Goal: Task Accomplishment & Management: Manage account settings

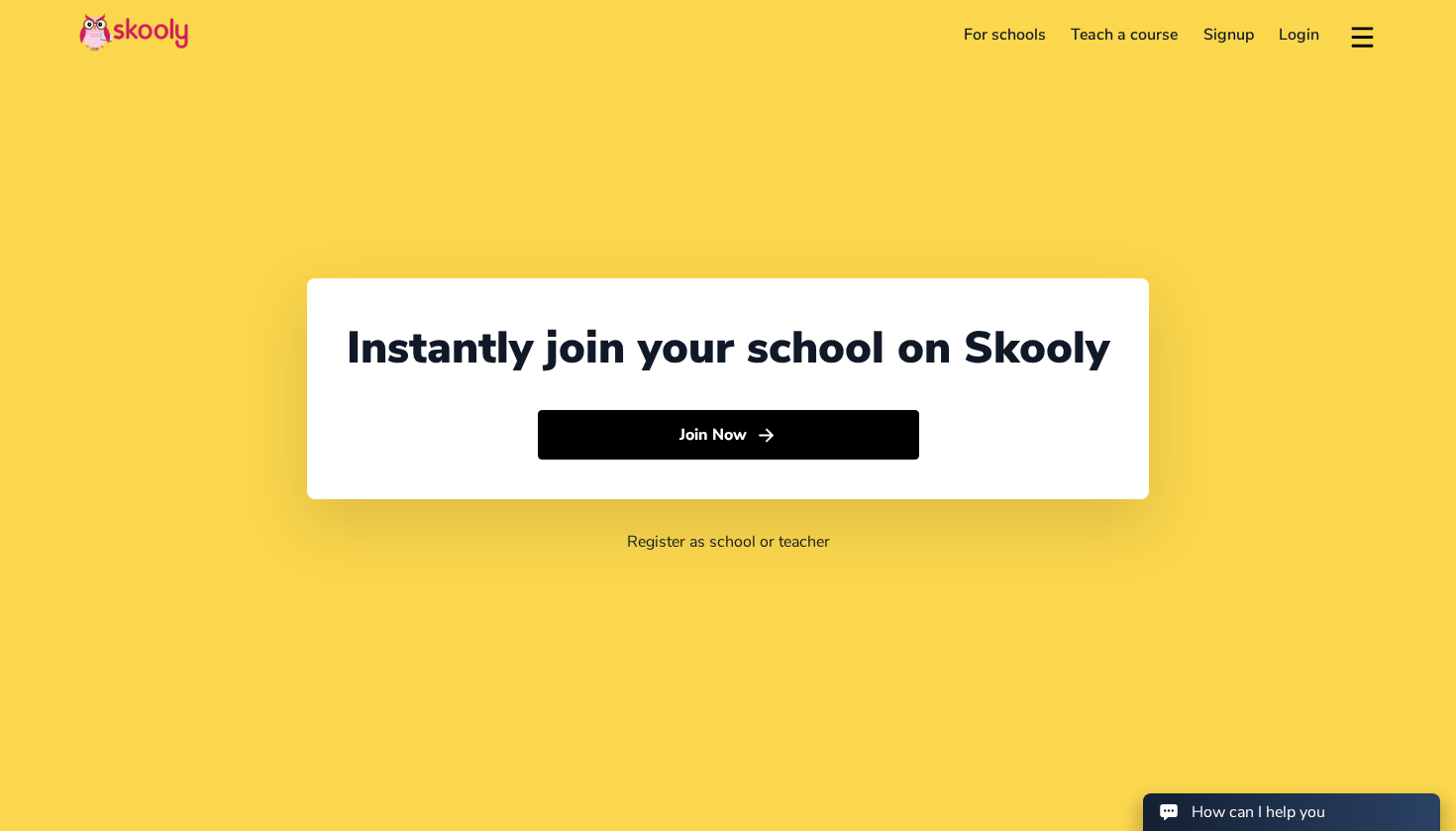
select select "971"
select select "[GEOGRAPHIC_DATA]"
select select "[GEOGRAPHIC_DATA]/[GEOGRAPHIC_DATA]"
click at [1294, 26] on link "Login" at bounding box center [1299, 35] width 67 height 32
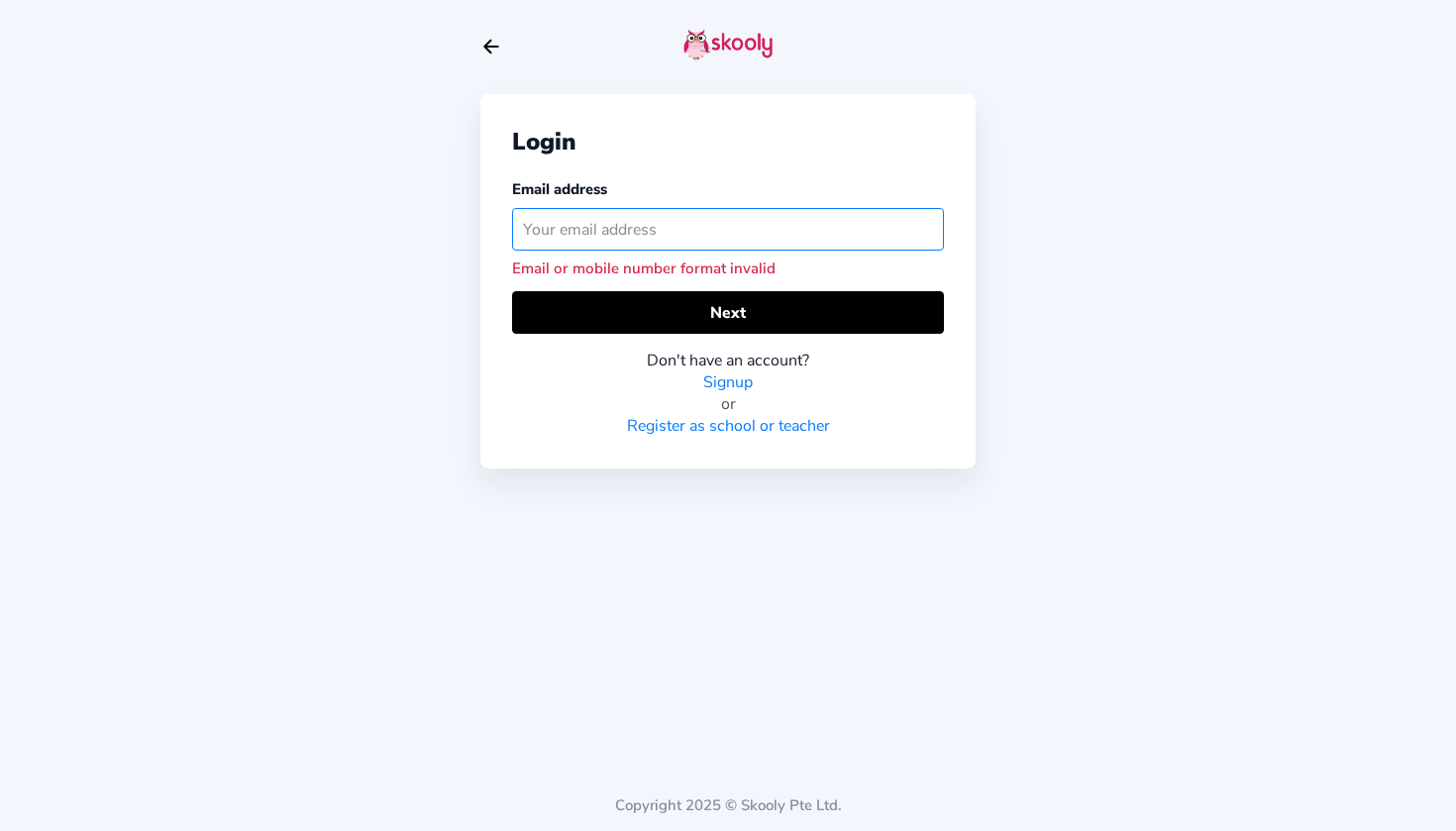
paste input "Email [EMAIL_ADDRESS][DOMAIN_NAME]"
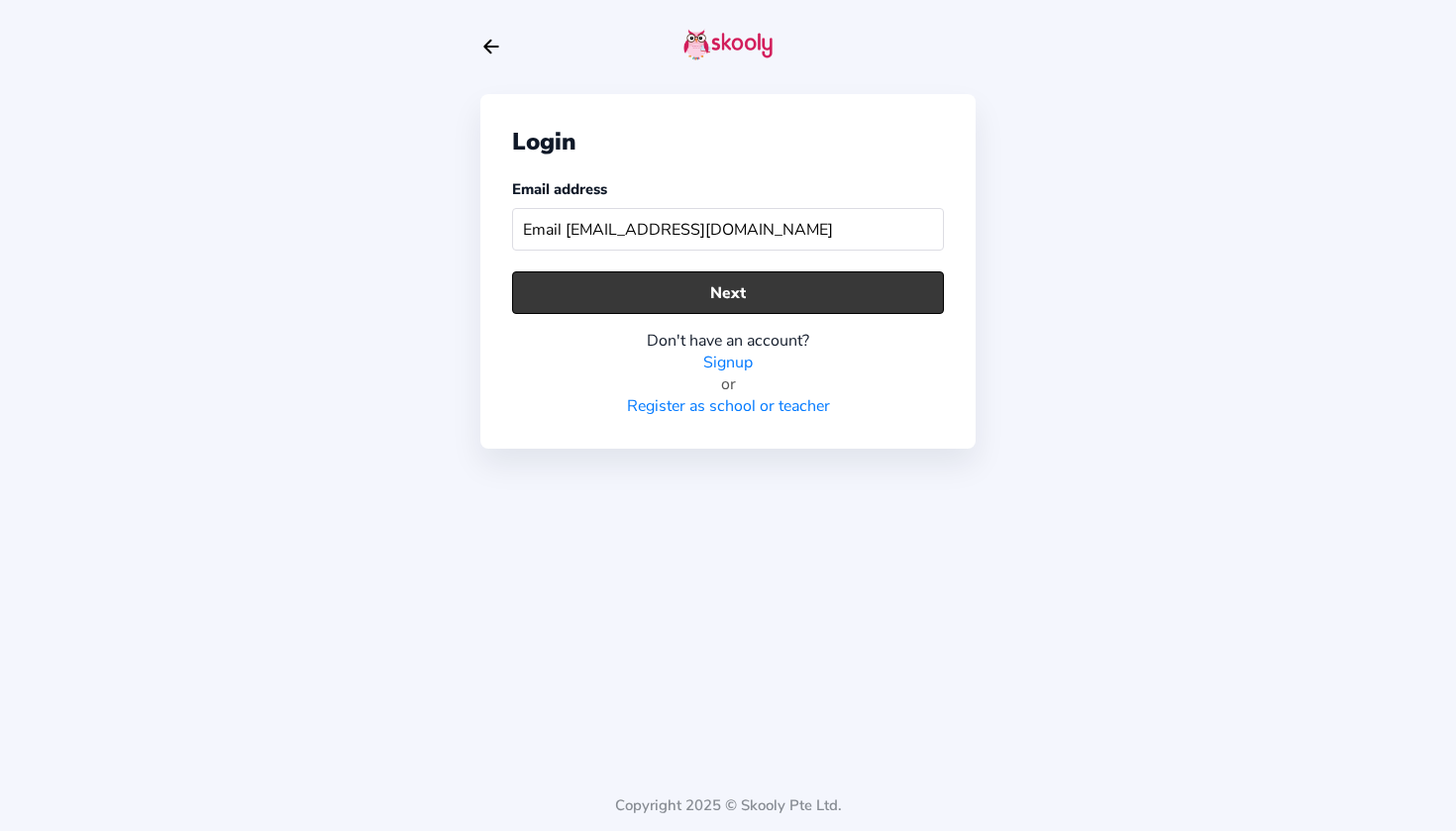
click at [792, 309] on button "Next" at bounding box center [727, 292] width 432 height 43
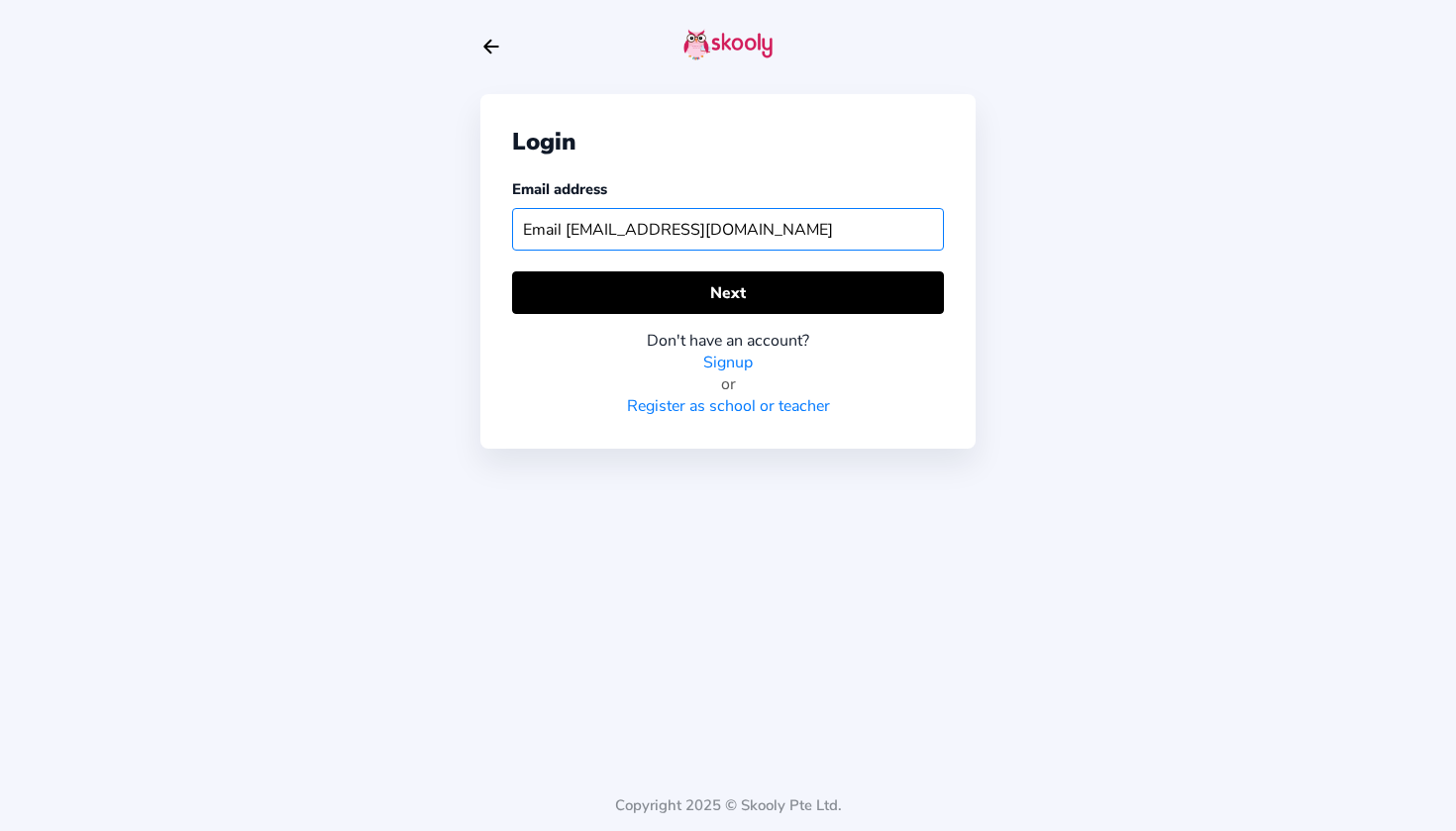
drag, startPoint x: 561, startPoint y: 227, endPoint x: 510, endPoint y: 223, distance: 51.2
click at [510, 223] on div "Login Email address Email [EMAIL_ADDRESS][DOMAIN_NAME] Next Don't have an accou…" at bounding box center [728, 270] width 495 height 354
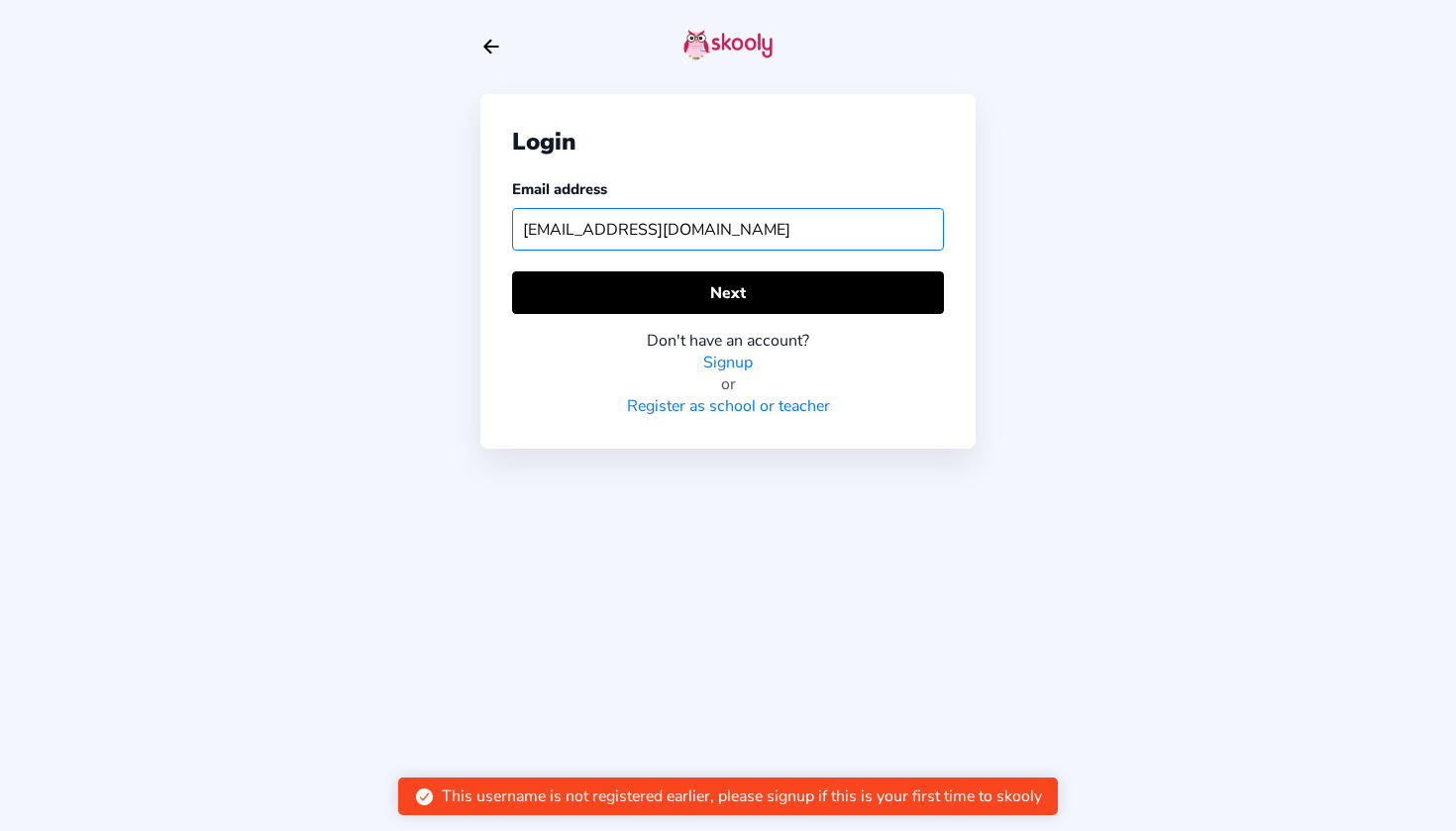
click at [529, 230] on input "[EMAIL_ADDRESS][DOMAIN_NAME]" at bounding box center [727, 229] width 432 height 43
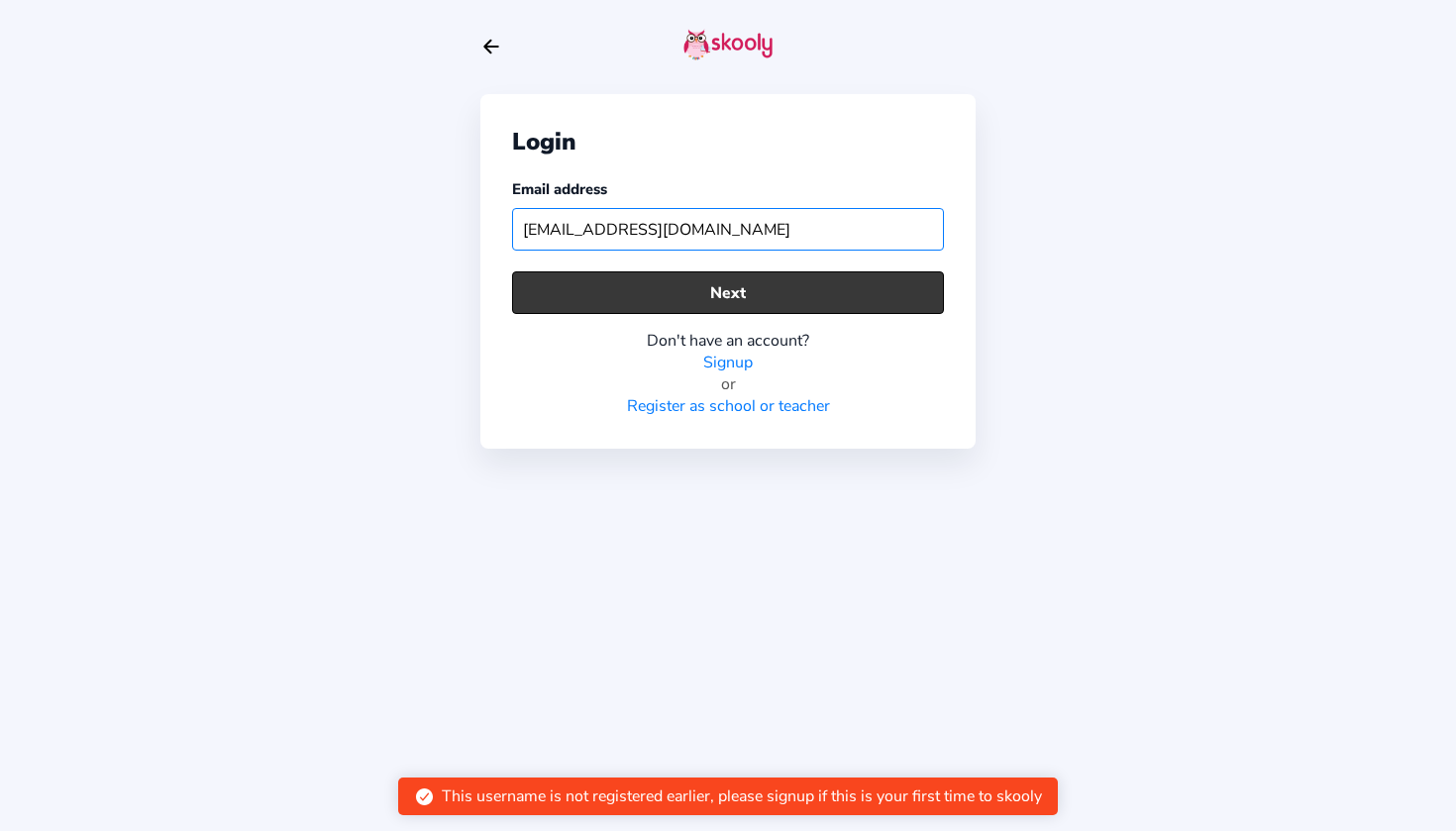
type input "[EMAIL_ADDRESS][DOMAIN_NAME]"
click at [604, 288] on button "Next" at bounding box center [727, 292] width 432 height 43
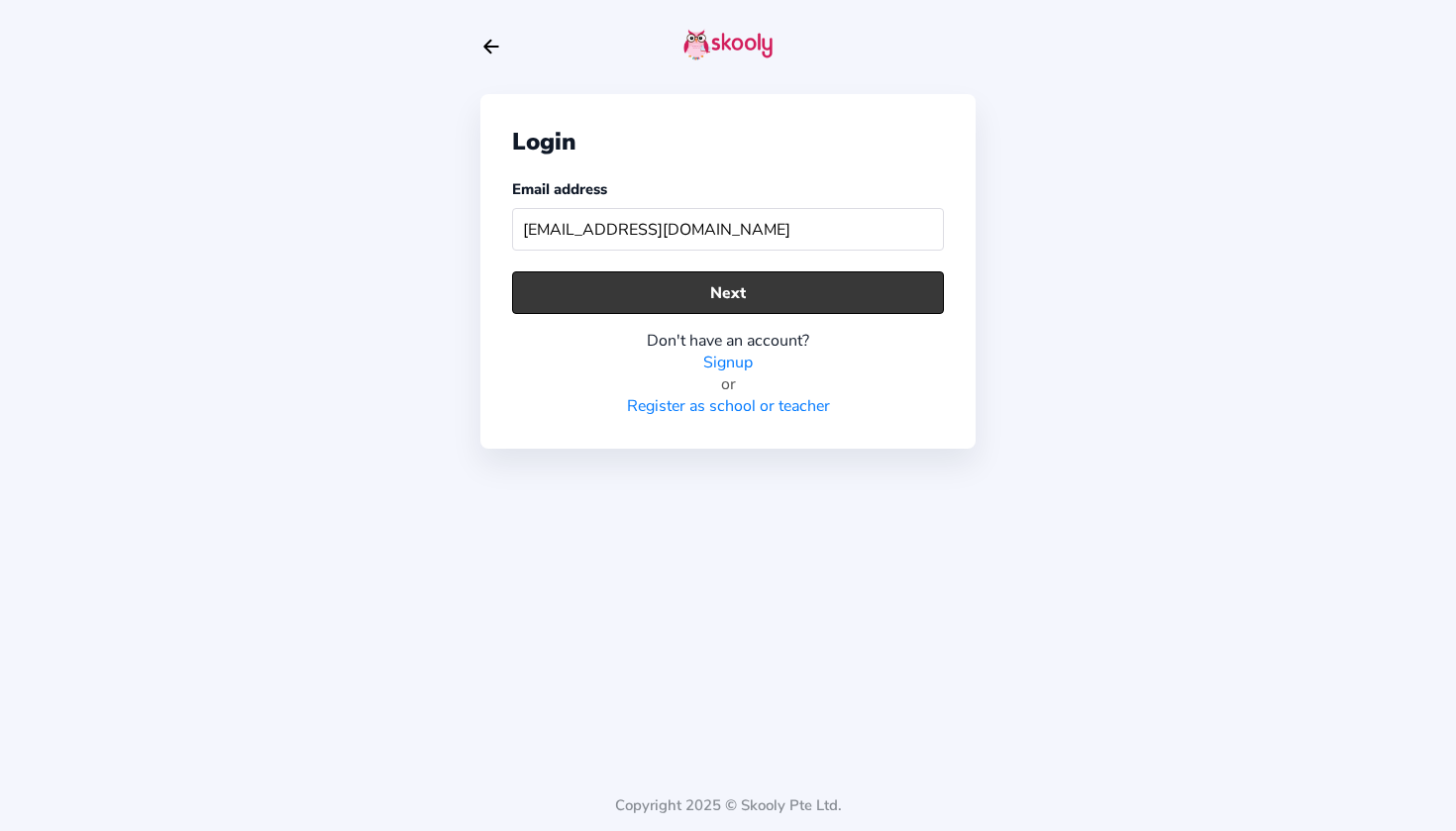
click at [623, 287] on button "Next" at bounding box center [727, 292] width 432 height 43
